Goal: Task Accomplishment & Management: Manage account settings

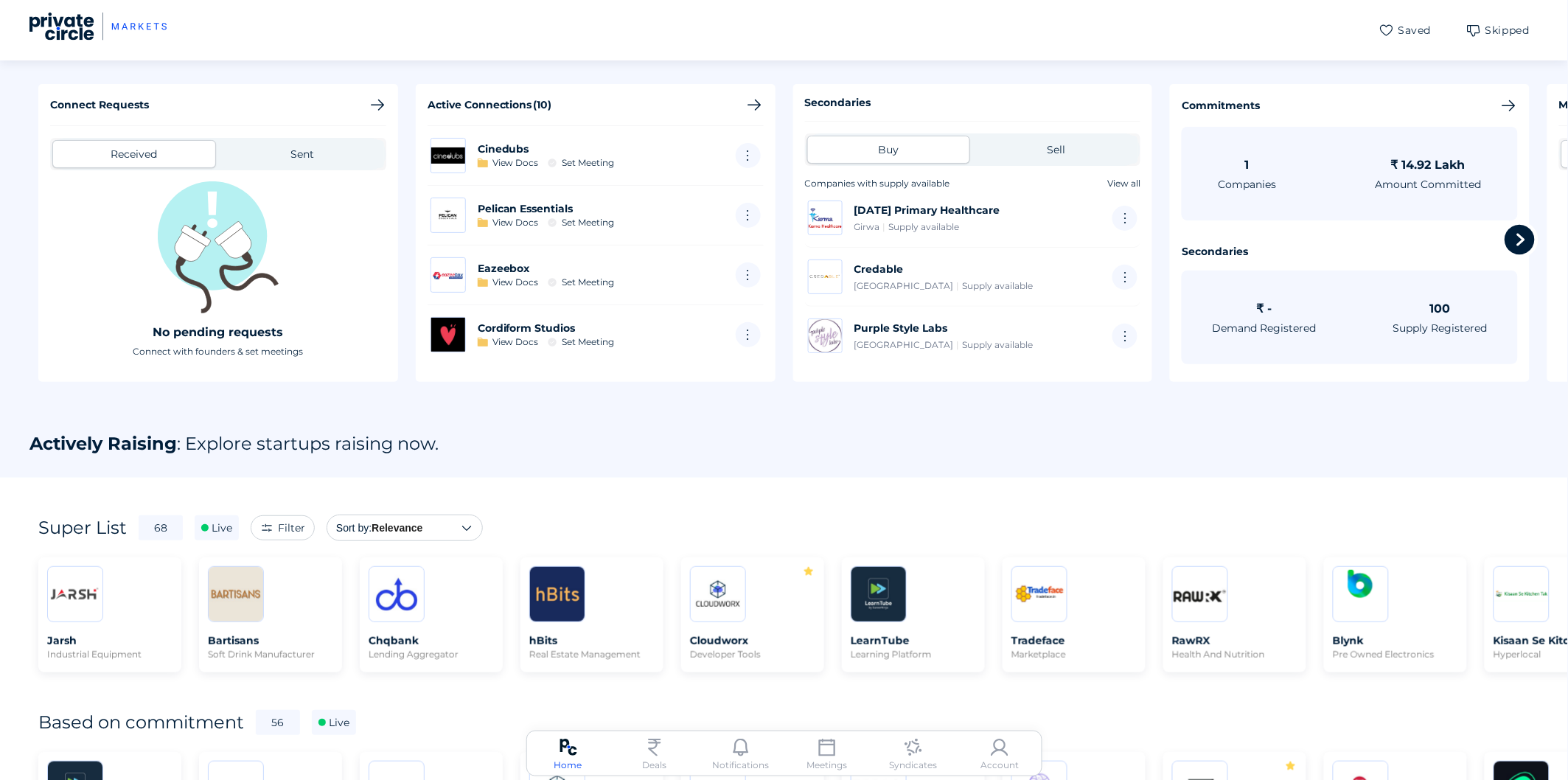
click at [999, 750] on img at bounding box center [999, 748] width 18 height 18
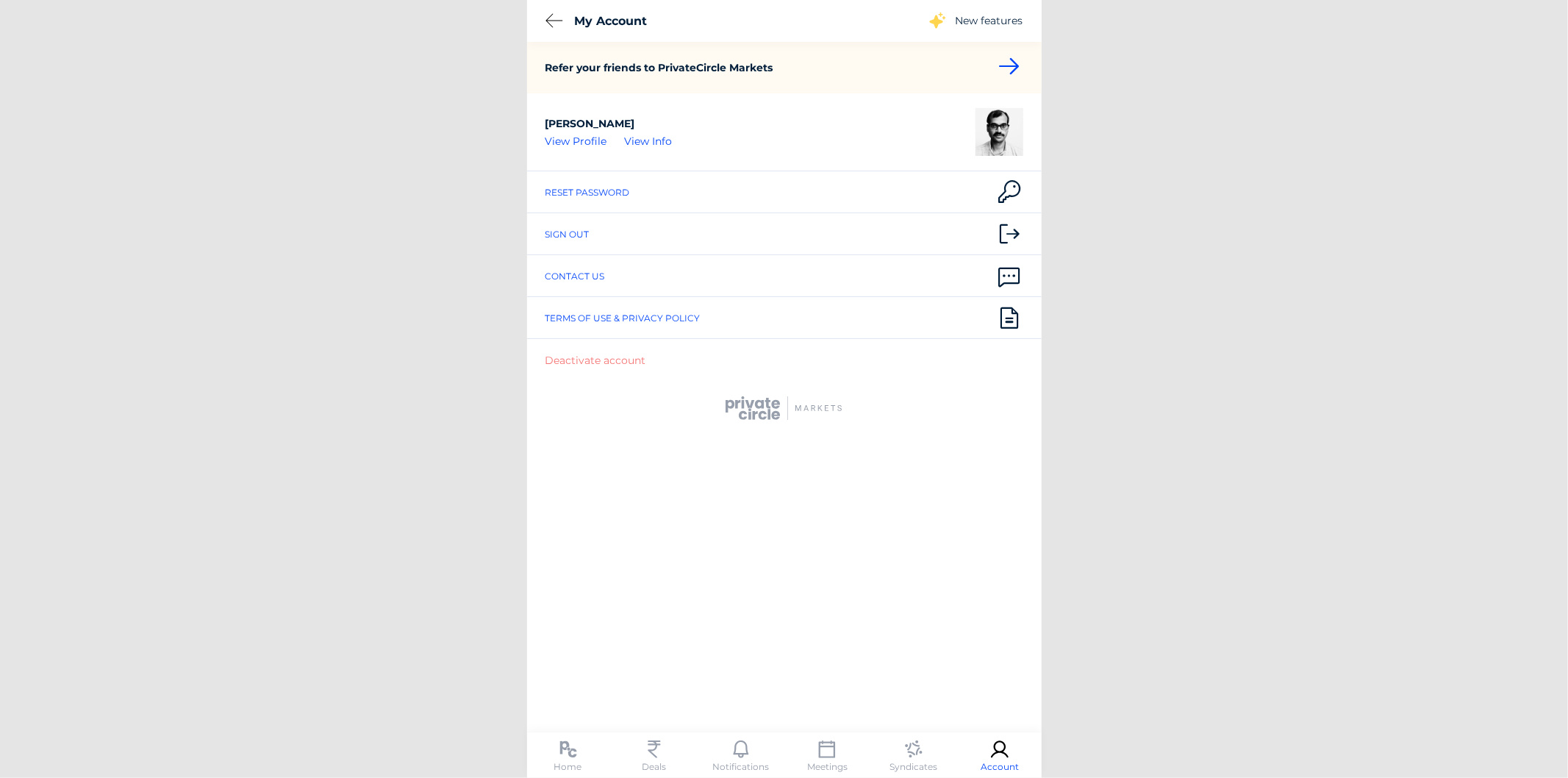
click at [574, 229] on div "Sign out" at bounding box center [567, 234] width 44 height 11
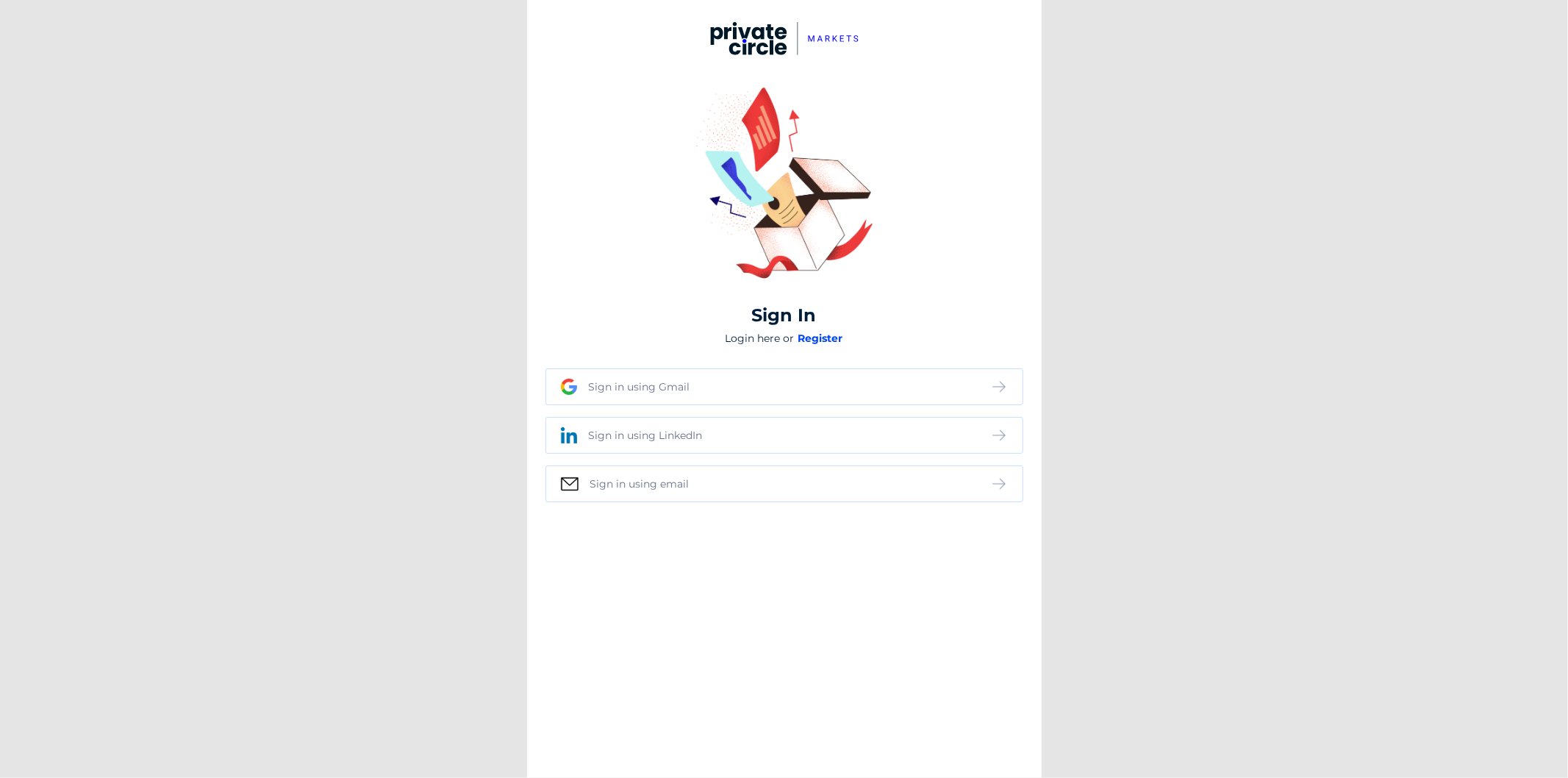
click at [698, 386] on div "Sign in using Gmail" at bounding box center [775, 387] width 430 height 16
